Goal: Task Accomplishment & Management: Manage account settings

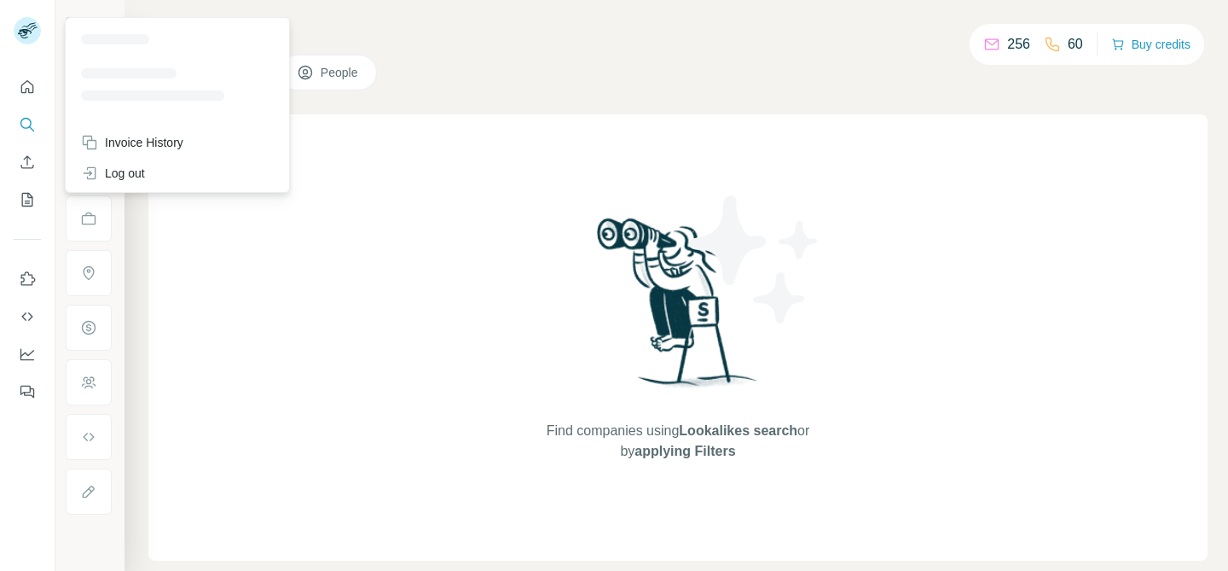
click at [24, 23] on rect at bounding box center [27, 30] width 27 height 27
click at [386, 136] on div "Find companies using Lookalikes search or by applying Filters" at bounding box center [677, 337] width 1059 height 446
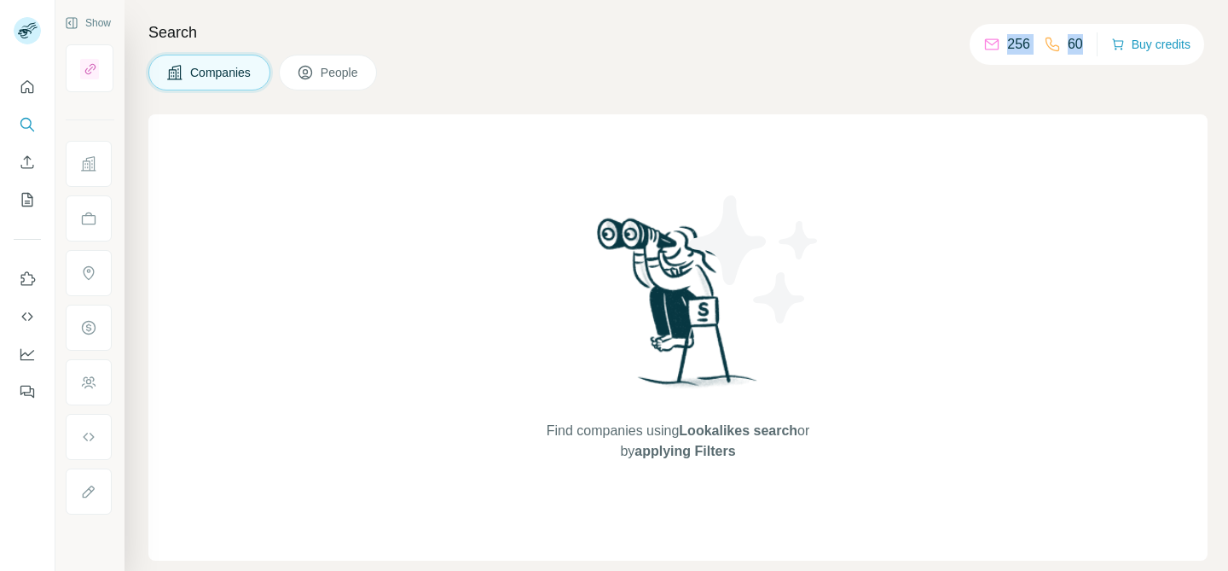
drag, startPoint x: 996, startPoint y: 47, endPoint x: 1082, endPoint y: 47, distance: 85.3
click at [1082, 47] on div "256 60 Buy credits" at bounding box center [1087, 44] width 235 height 41
click at [307, 65] on icon at bounding box center [305, 72] width 17 height 17
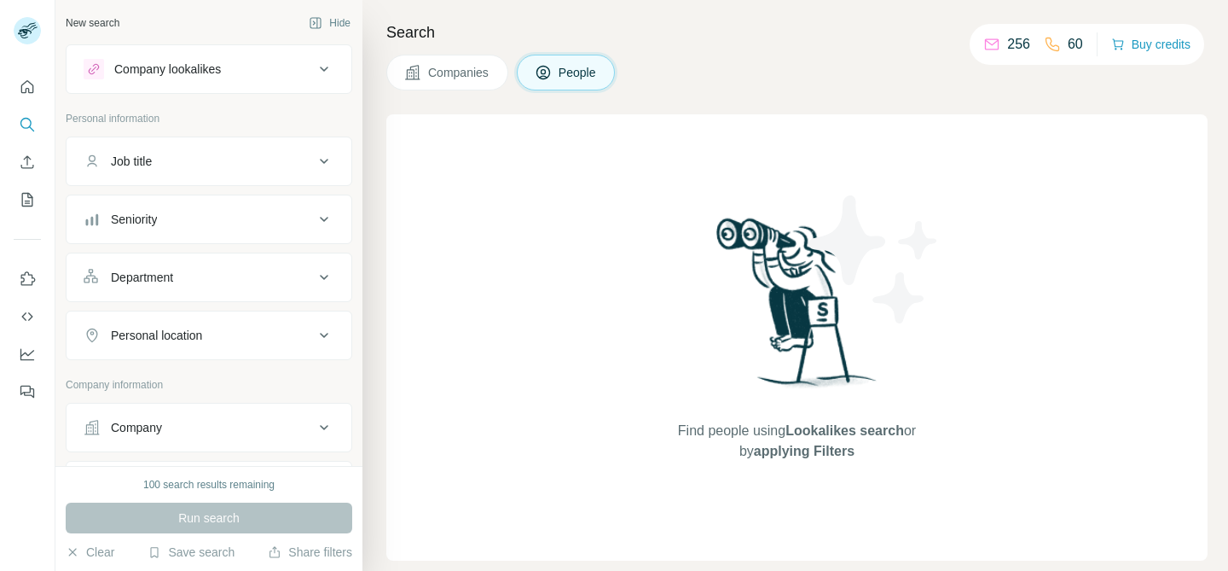
click at [993, 42] on div "256" at bounding box center [1007, 44] width 47 height 20
click at [1053, 42] on icon at bounding box center [1052, 44] width 17 height 17
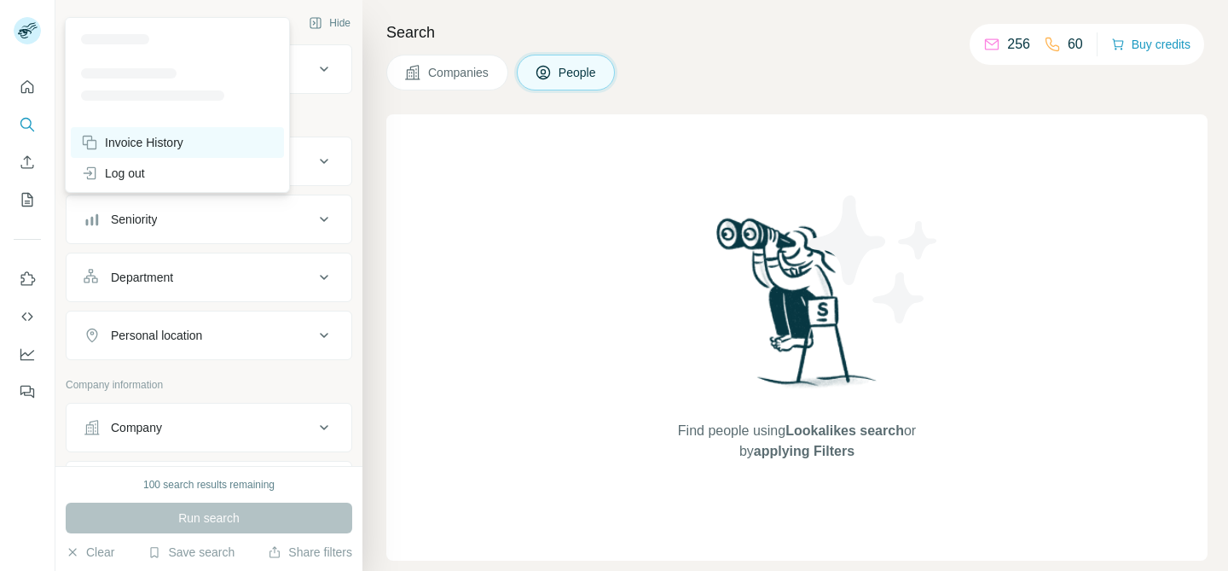
click at [118, 140] on div "Invoice History" at bounding box center [132, 142] width 102 height 17
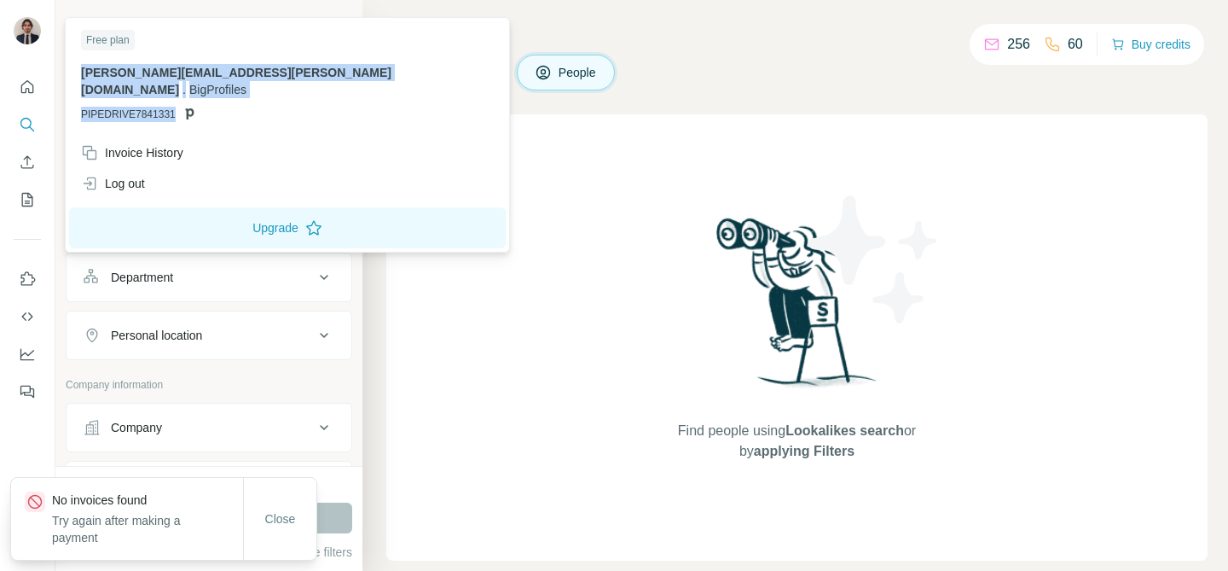
drag, startPoint x: 327, startPoint y: 95, endPoint x: 118, endPoint y: 56, distance: 212.5
click at [118, 56] on div "Free plan roberto.donati@bigprofiles.com . BigProfiles PIPEDRIVE7841331" at bounding box center [287, 79] width 437 height 116
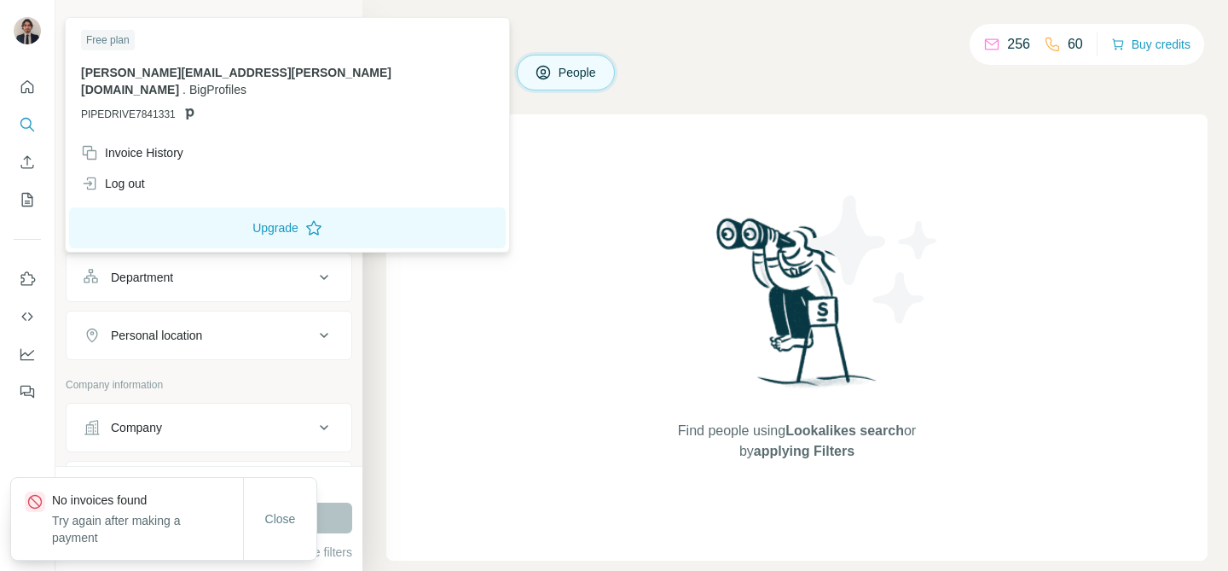
click at [105, 39] on div "Free plan" at bounding box center [108, 40] width 54 height 20
click at [125, 87] on div "roberto.donati@bigprofiles.com . BigProfiles PIPEDRIVE7841331" at bounding box center [287, 93] width 413 height 58
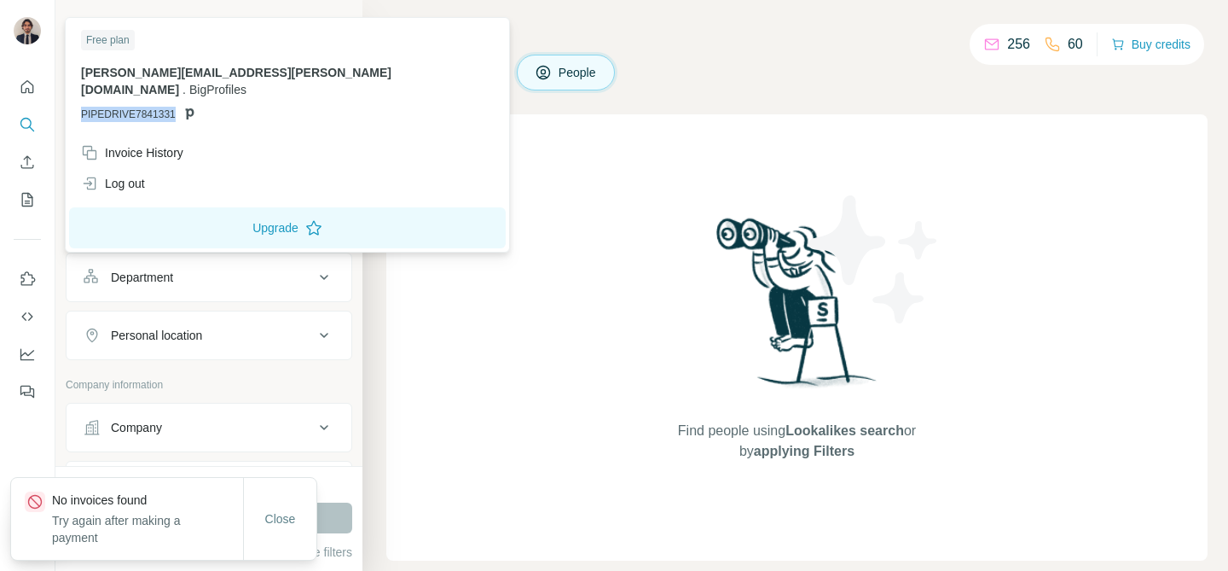
click at [125, 87] on div "roberto.donati@bigprofiles.com . BigProfiles PIPEDRIVE7841331" at bounding box center [287, 93] width 413 height 58
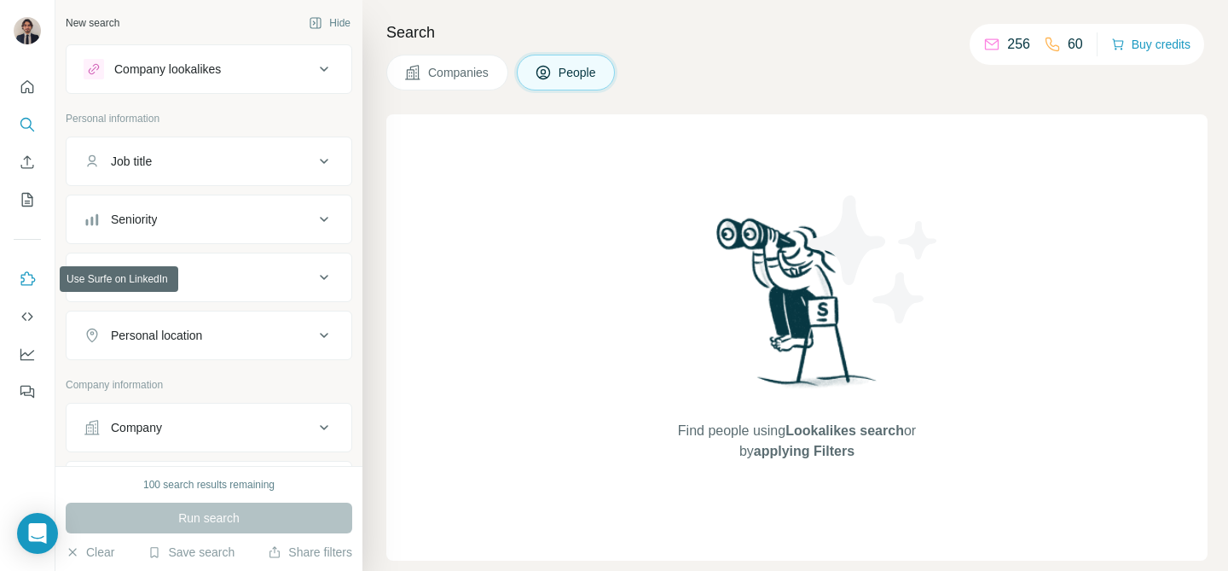
click at [35, 291] on button "Use Surfe on LinkedIn" at bounding box center [27, 279] width 27 height 31
click at [41, 354] on div at bounding box center [27, 233] width 55 height 345
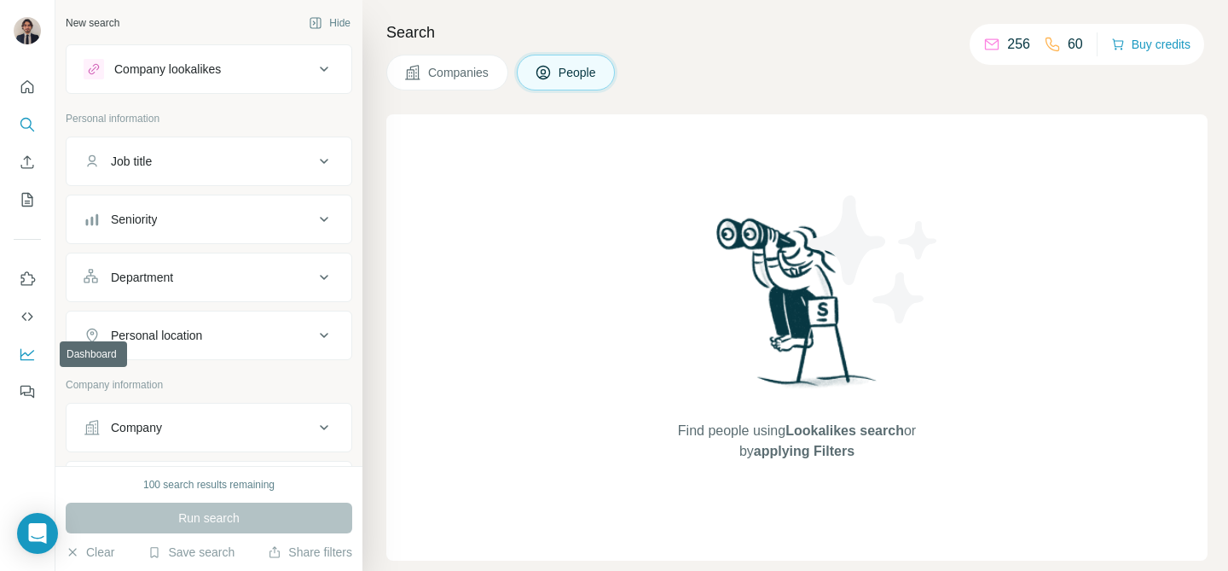
click at [26, 354] on icon "Dashboard" at bounding box center [27, 353] width 14 height 7
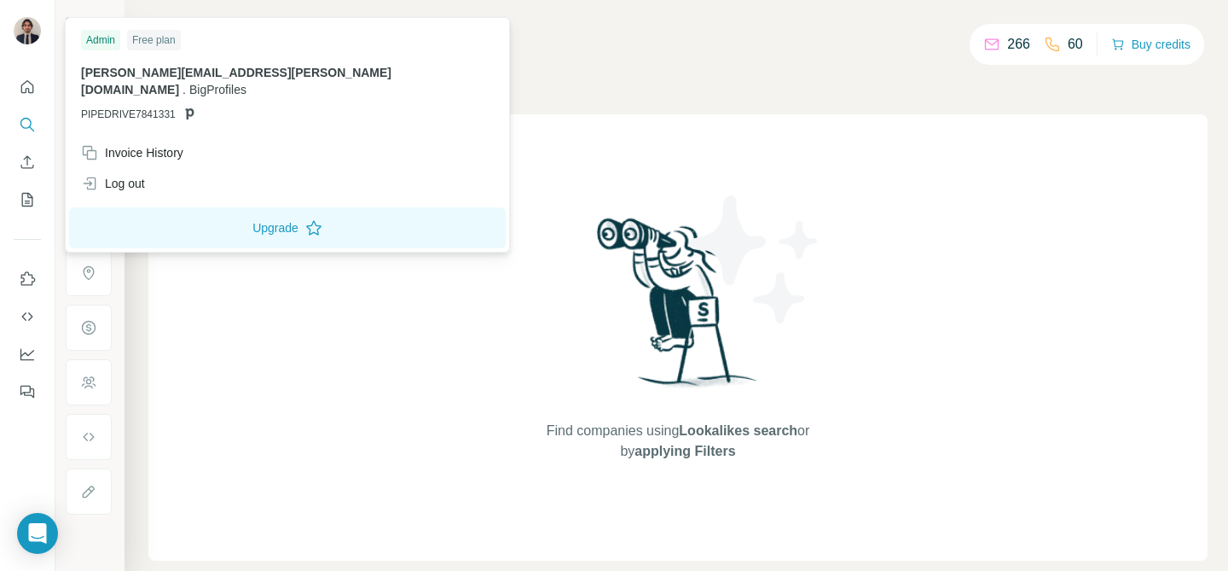
click at [27, 25] on img at bounding box center [27, 30] width 27 height 27
click at [44, 350] on div at bounding box center [27, 233] width 55 height 345
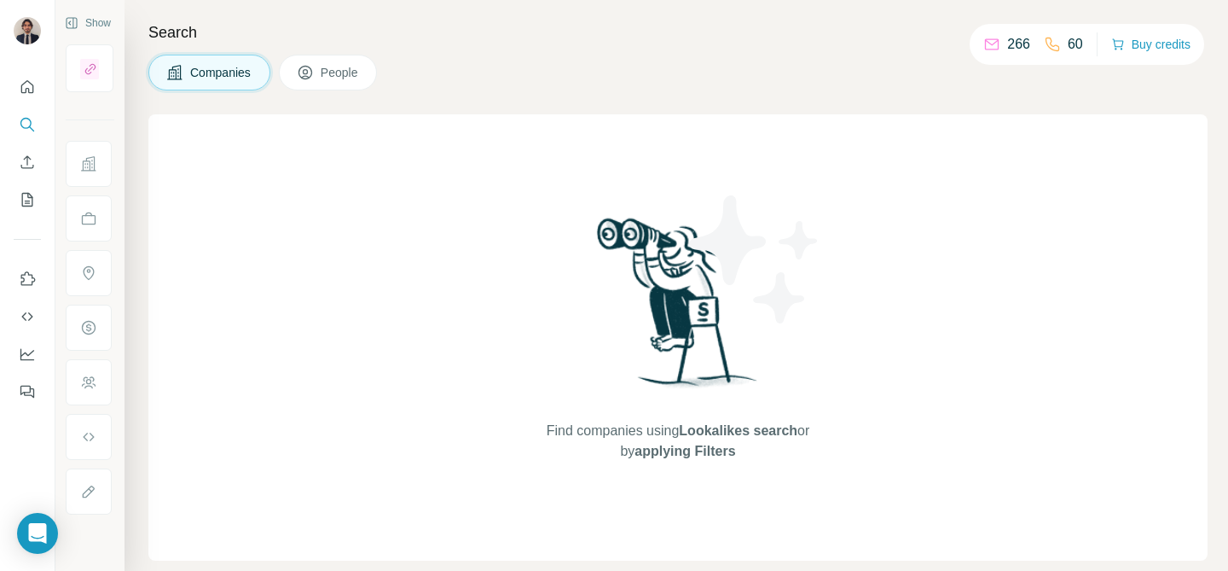
click at [44, 350] on div at bounding box center [27, 233] width 55 height 345
click at [41, 358] on div at bounding box center [27, 233] width 55 height 345
click at [37, 358] on button "Dashboard" at bounding box center [27, 354] width 27 height 31
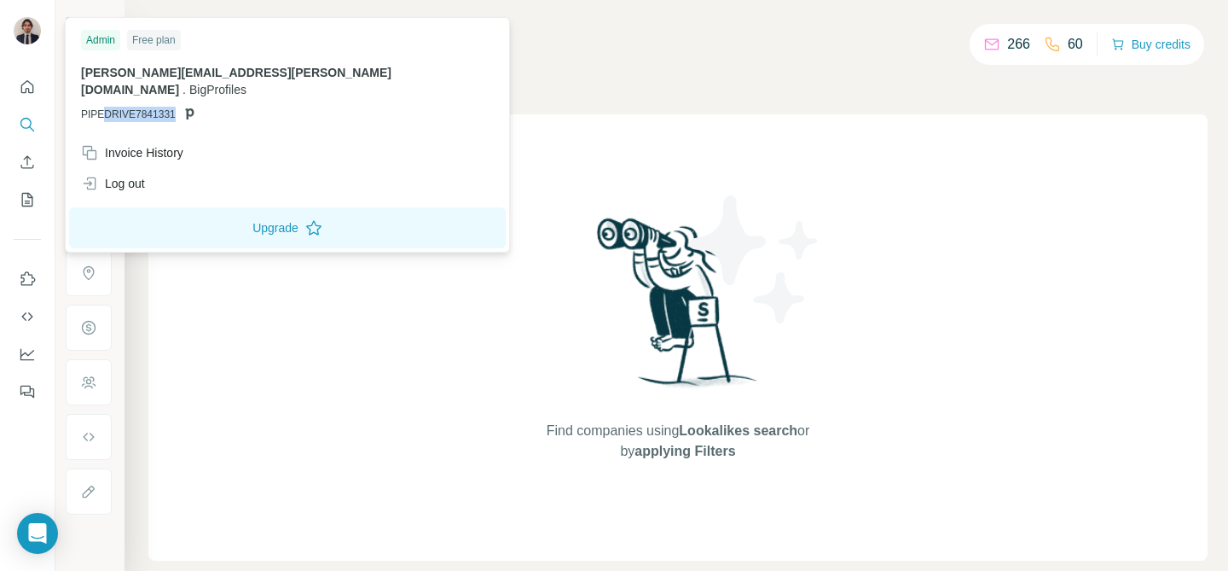
drag, startPoint x: 256, startPoint y: 87, endPoint x: 102, endPoint y: 90, distance: 153.6
click at [102, 90] on div "roberto.donati@bigprofiles.com . BigProfiles PIPEDRIVE7841331" at bounding box center [287, 93] width 413 height 58
click at [102, 107] on span "PIPEDRIVE7841331" at bounding box center [128, 114] width 95 height 15
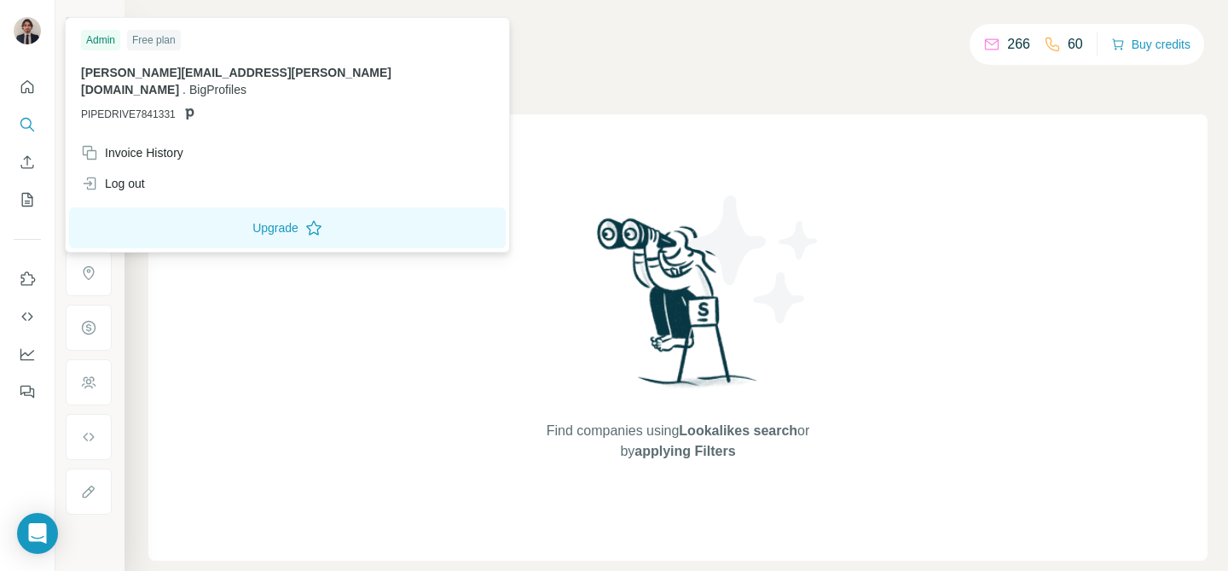
click at [131, 106] on div "Admin Free plan [PERSON_NAME][EMAIL_ADDRESS][PERSON_NAME][DOMAIN_NAME] . BigPro…" at bounding box center [287, 79] width 437 height 116
click at [138, 107] on span "PIPEDRIVE7841331" at bounding box center [128, 114] width 95 height 15
copy span "PIPEDRIVE7841331"
click at [467, 84] on div "Companies People" at bounding box center [677, 73] width 1059 height 36
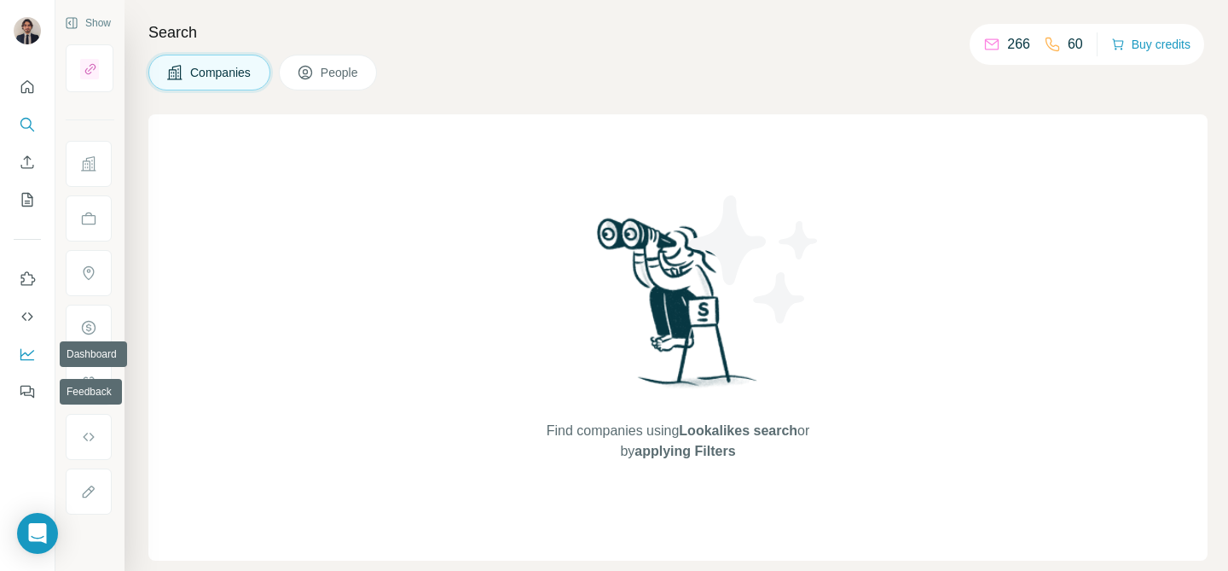
click at [35, 365] on button "Dashboard" at bounding box center [27, 354] width 27 height 31
drag, startPoint x: 961, startPoint y: 23, endPoint x: 1065, endPoint y: 29, distance: 104.2
click at [1065, 29] on div "1,826 600 Buy credits" at bounding box center [1077, 44] width 253 height 41
